Goal: Information Seeking & Learning: Understand process/instructions

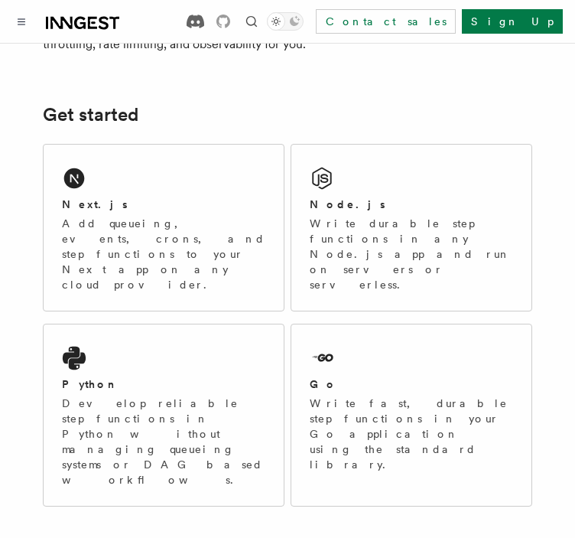
scroll to position [294, 0]
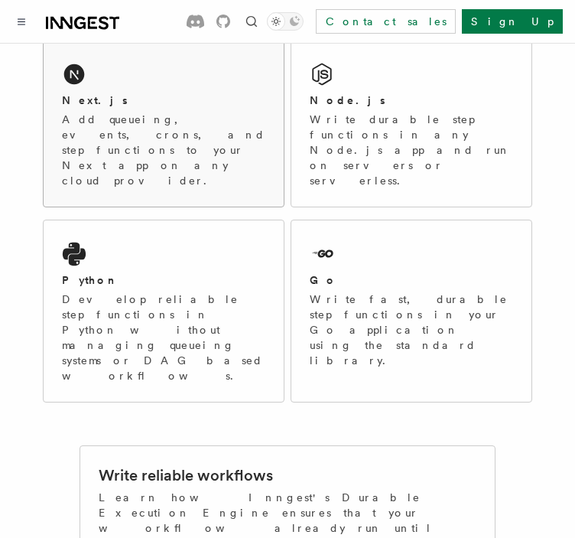
click at [211, 125] on p "Add queueing, events, crons, and step functions to your Next app on any cloud p…" at bounding box center [164, 150] width 204 height 77
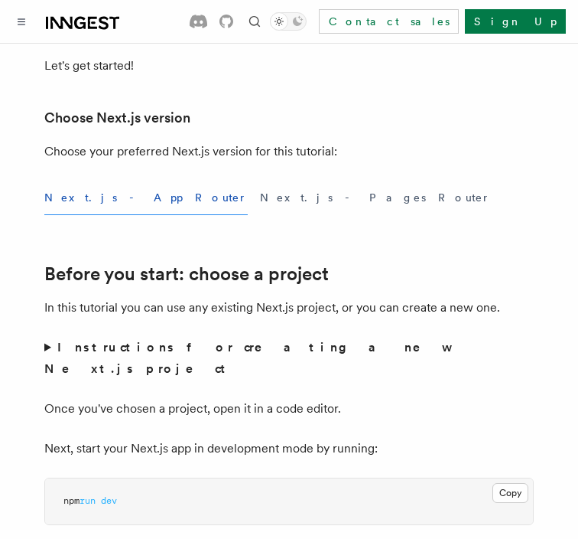
scroll to position [355, 0]
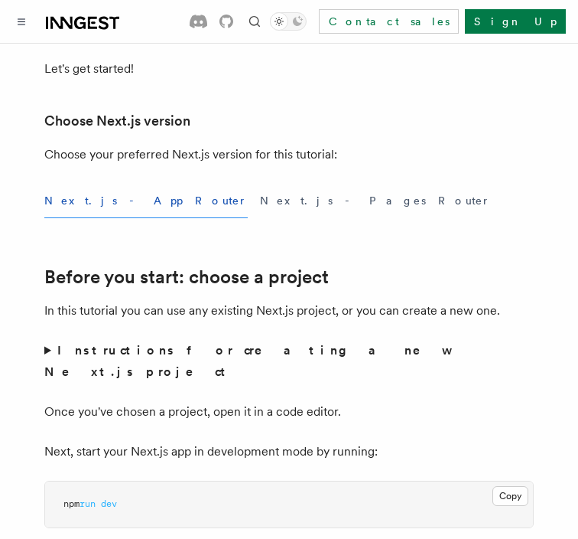
click at [110, 207] on button "Next.js - App Router" at bounding box center [146, 201] width 204 height 34
click at [122, 202] on button "Next.js - App Router" at bounding box center [146, 201] width 204 height 34
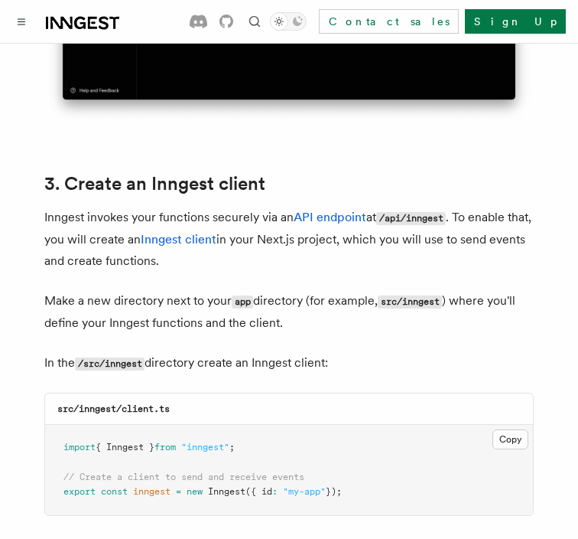
scroll to position [1701, 0]
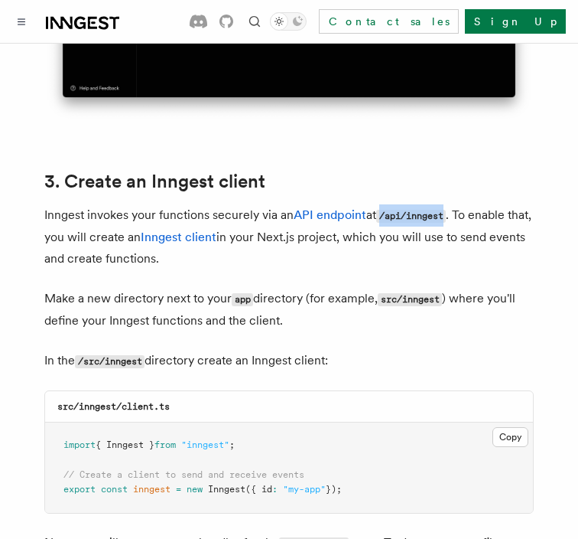
drag, startPoint x: 386, startPoint y: 174, endPoint x: 451, endPoint y: 177, distance: 64.3
click at [446, 210] on code "/api/inngest" at bounding box center [411, 216] width 70 height 13
click at [468, 171] on h2 "3. Create an Inngest client" at bounding box center [289, 181] width 490 height 21
click at [512, 427] on button "Copy Copied" at bounding box center [511, 437] width 36 height 20
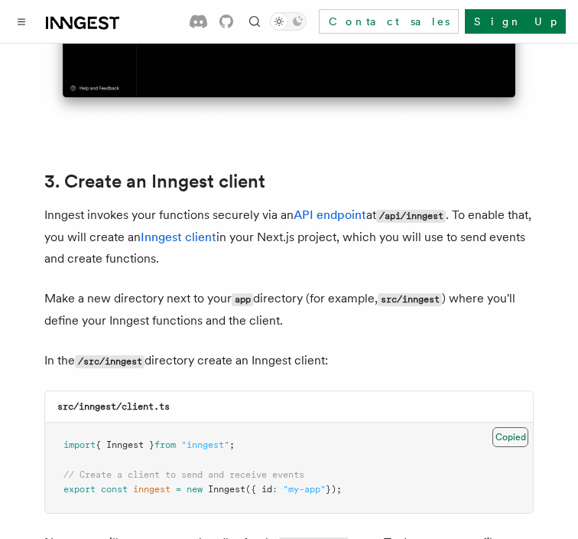
click at [512, 427] on button "Copy Copied" at bounding box center [511, 437] width 36 height 20
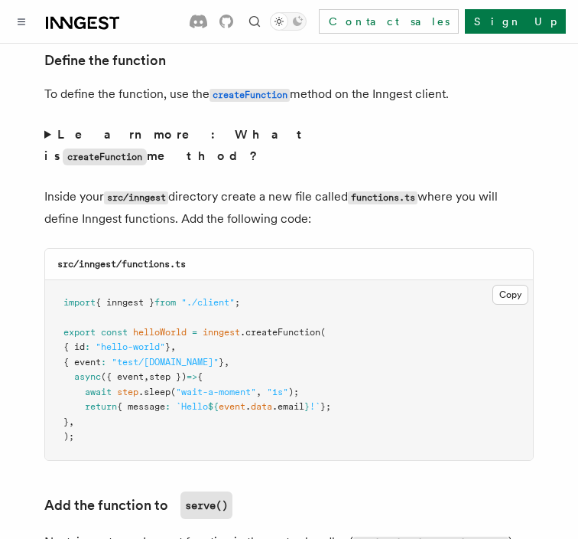
scroll to position [2656, 0]
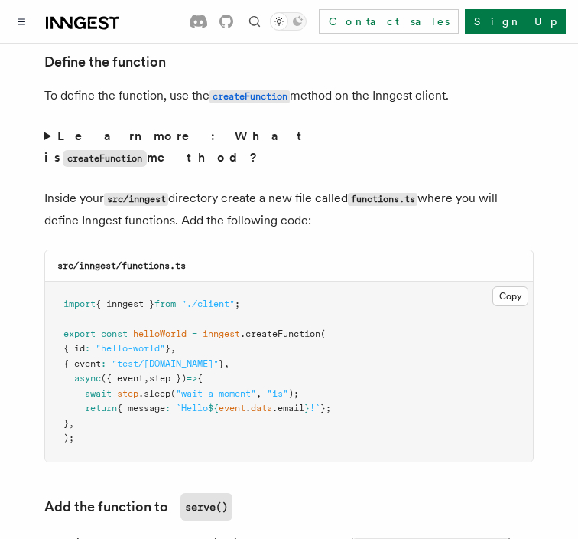
click at [62, 282] on pre "import { inngest } from "./client" ; export const helloWorld = inngest .createF…" at bounding box center [289, 372] width 488 height 180
click at [264, 282] on pre "import { inngest } from "./client" ; export const helloWorld = inngest .createF…" at bounding box center [289, 372] width 488 height 180
drag, startPoint x: 264, startPoint y: 242, endPoint x: 57, endPoint y: 243, distance: 207.3
click at [57, 282] on pre "import { inngest } from "./client" ; export const helloWorld = inngest .createF…" at bounding box center [289, 372] width 488 height 180
copy span "import { inngest } from "./client" ;"
